Goal: Transaction & Acquisition: Purchase product/service

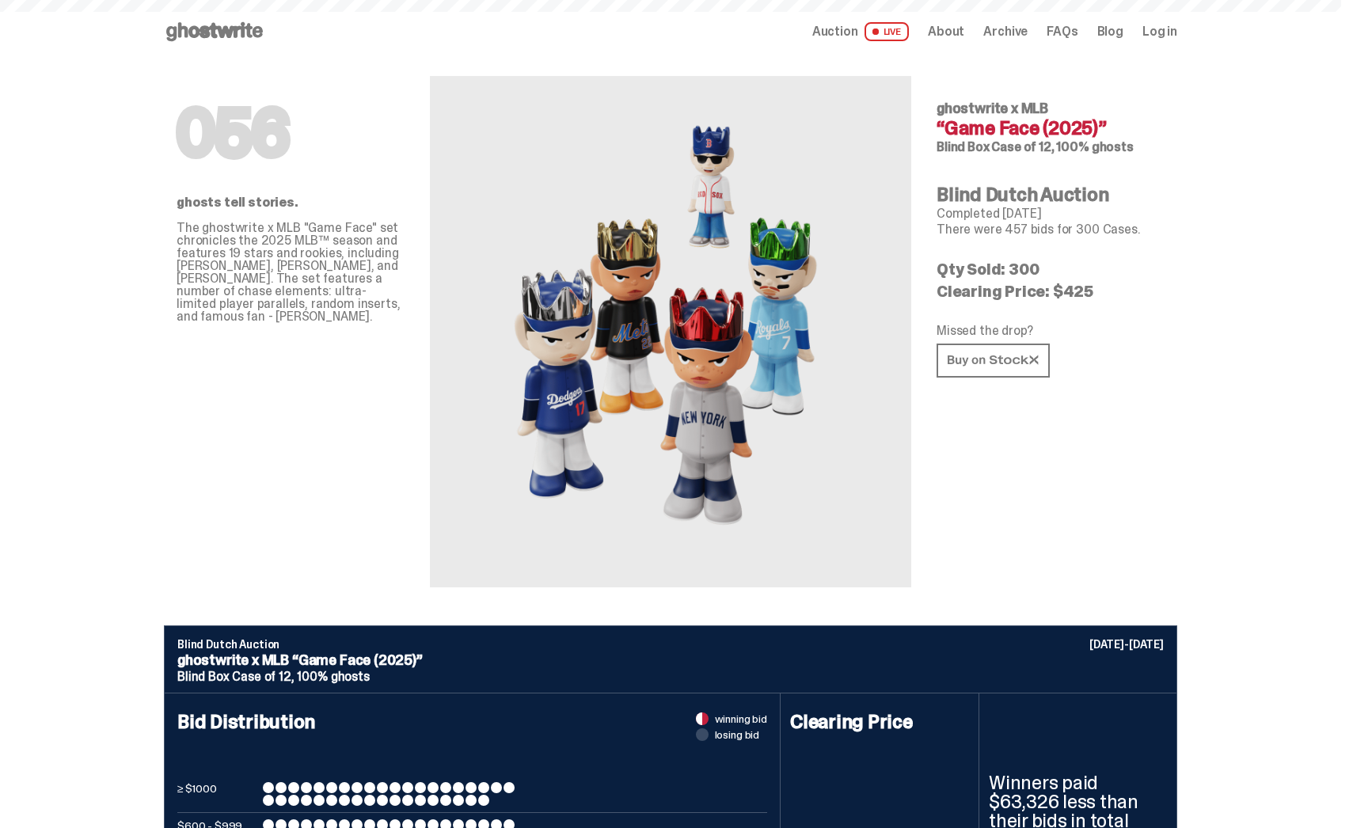
click at [1163, 32] on span "Log in" at bounding box center [1160, 31] width 35 height 13
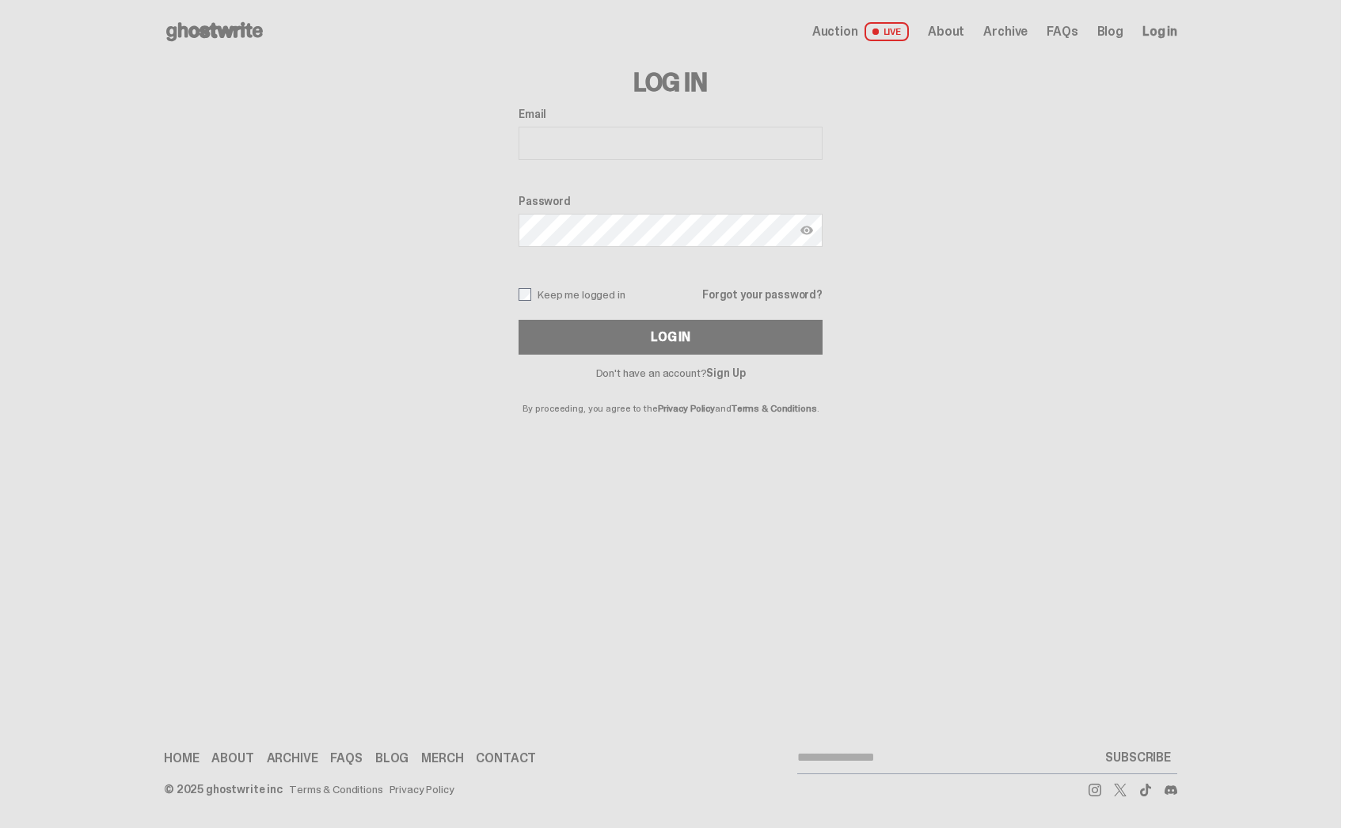
click at [581, 153] on input "Email" at bounding box center [671, 143] width 304 height 33
type input "**********"
click at [519, 320] on button "Log In" at bounding box center [671, 337] width 304 height 35
